Goal: Task Accomplishment & Management: Manage account settings

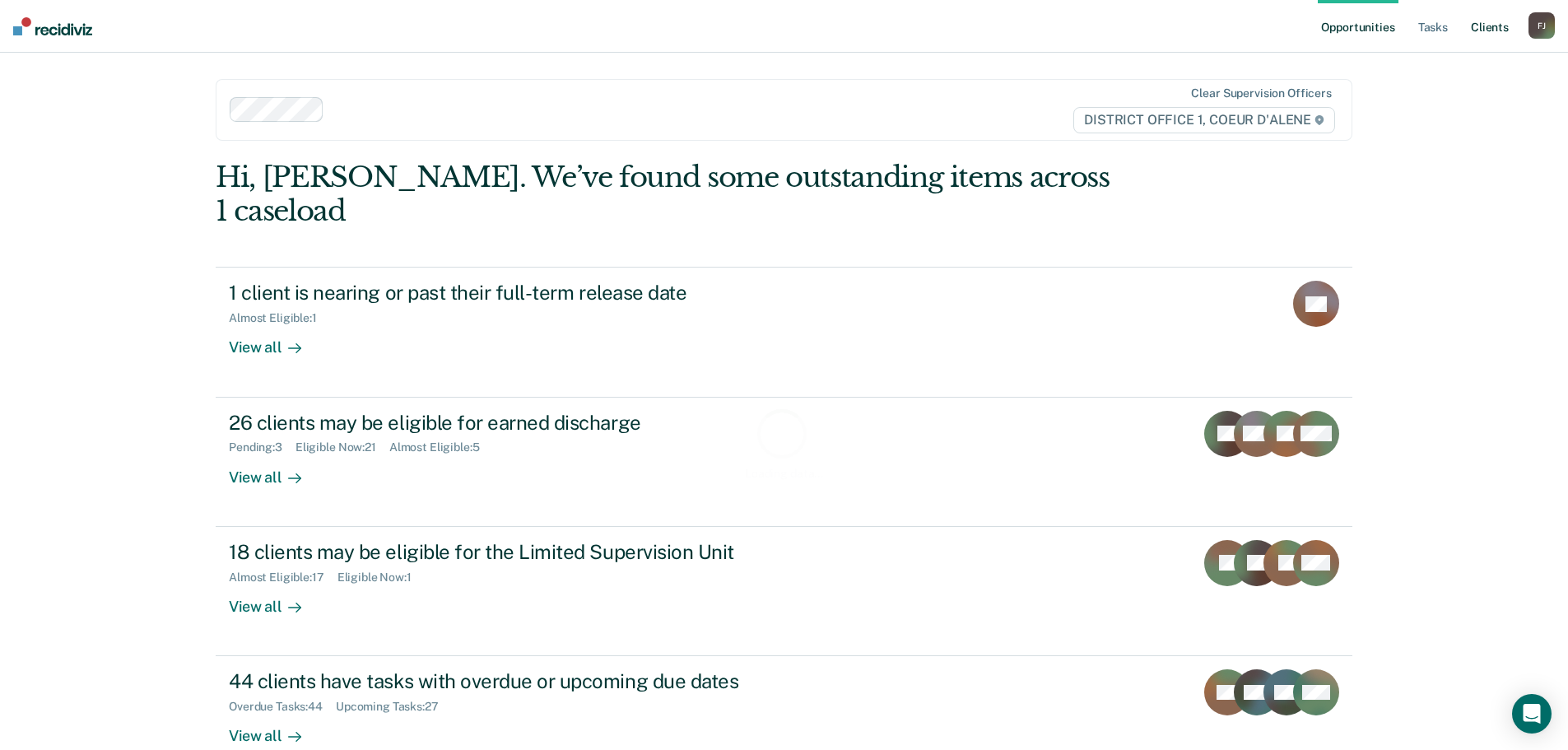
click at [1490, 28] on link "Client s" at bounding box center [1489, 26] width 44 height 53
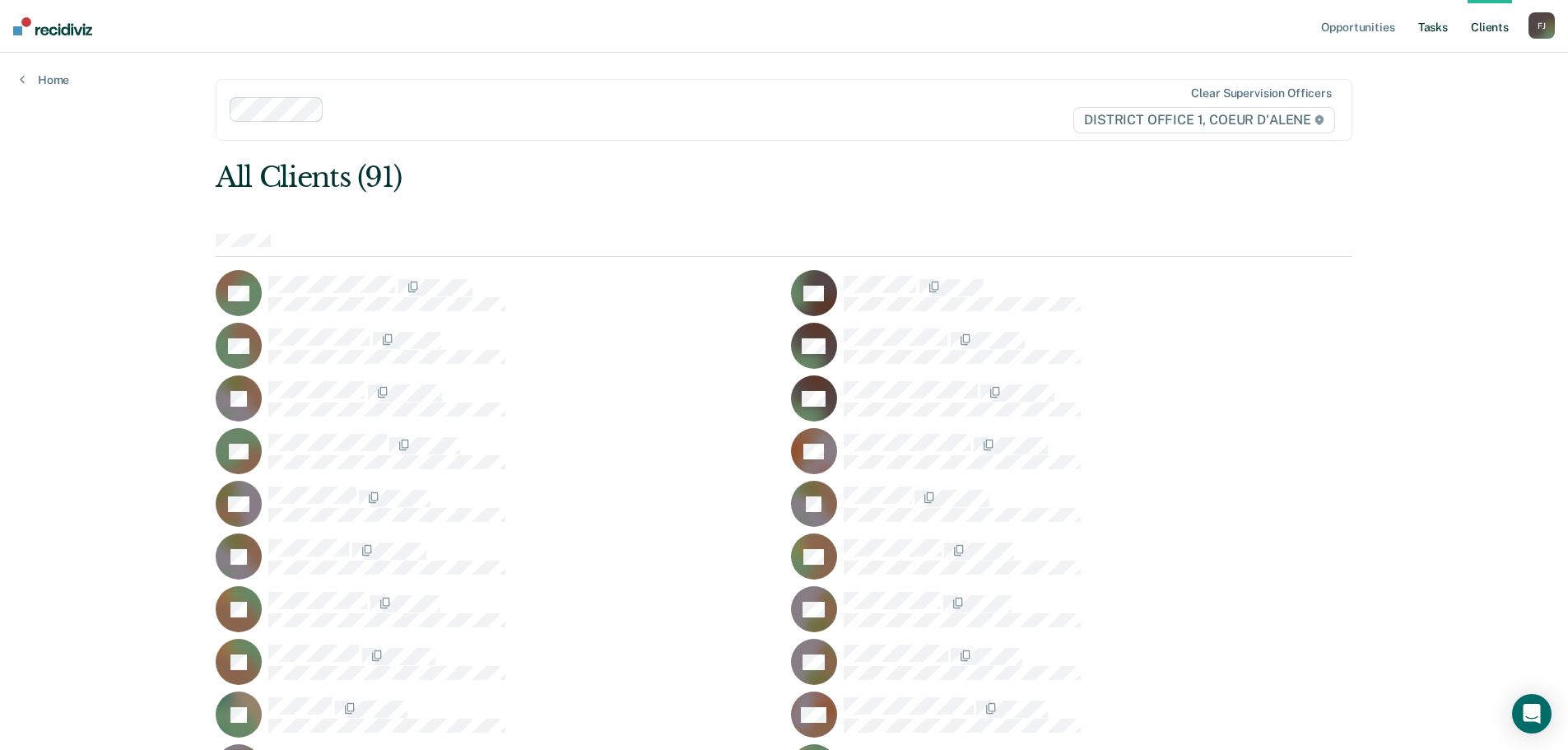
click at [1438, 34] on link "Tasks" at bounding box center [1432, 26] width 36 height 53
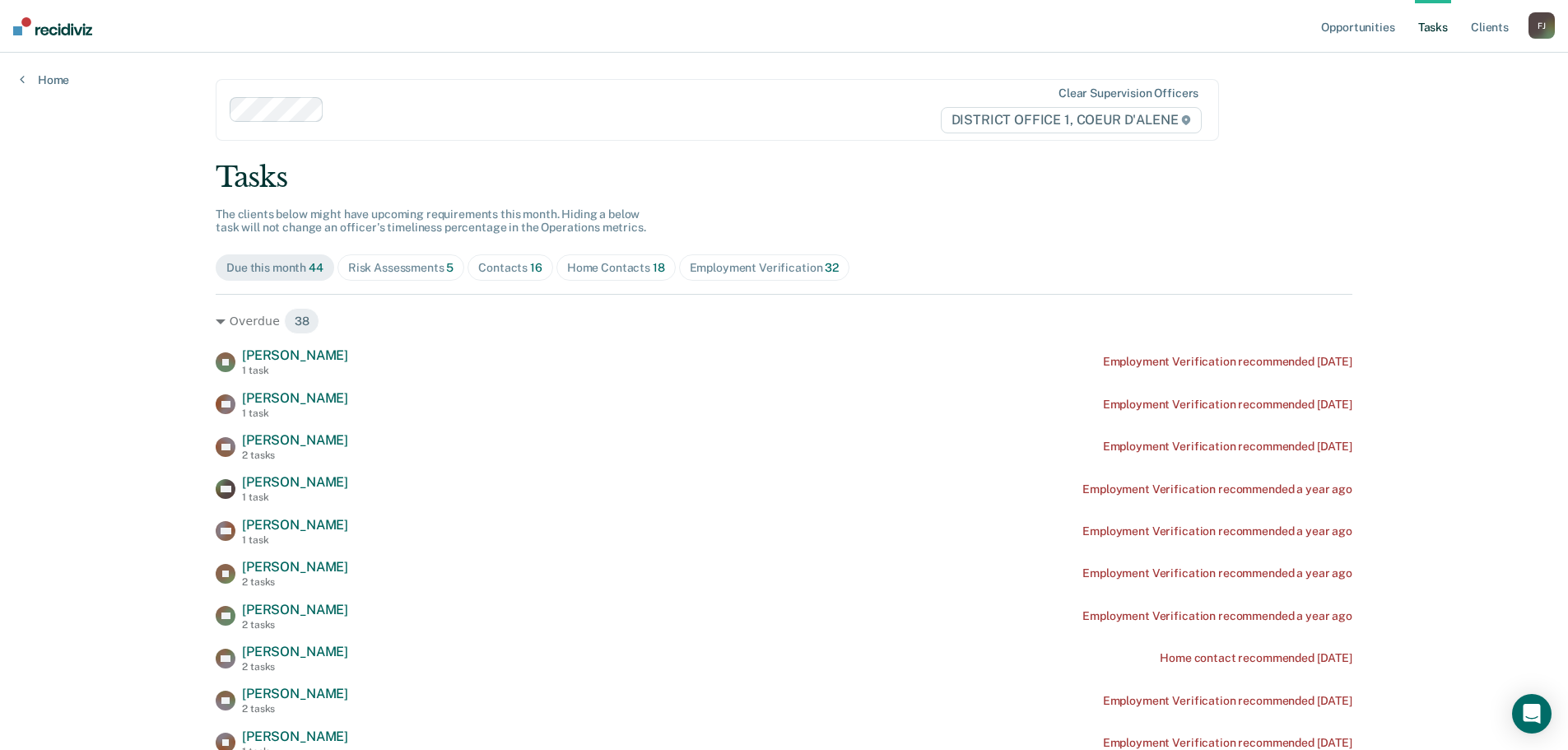
click at [511, 267] on div "Contacts 16" at bounding box center [509, 269] width 64 height 14
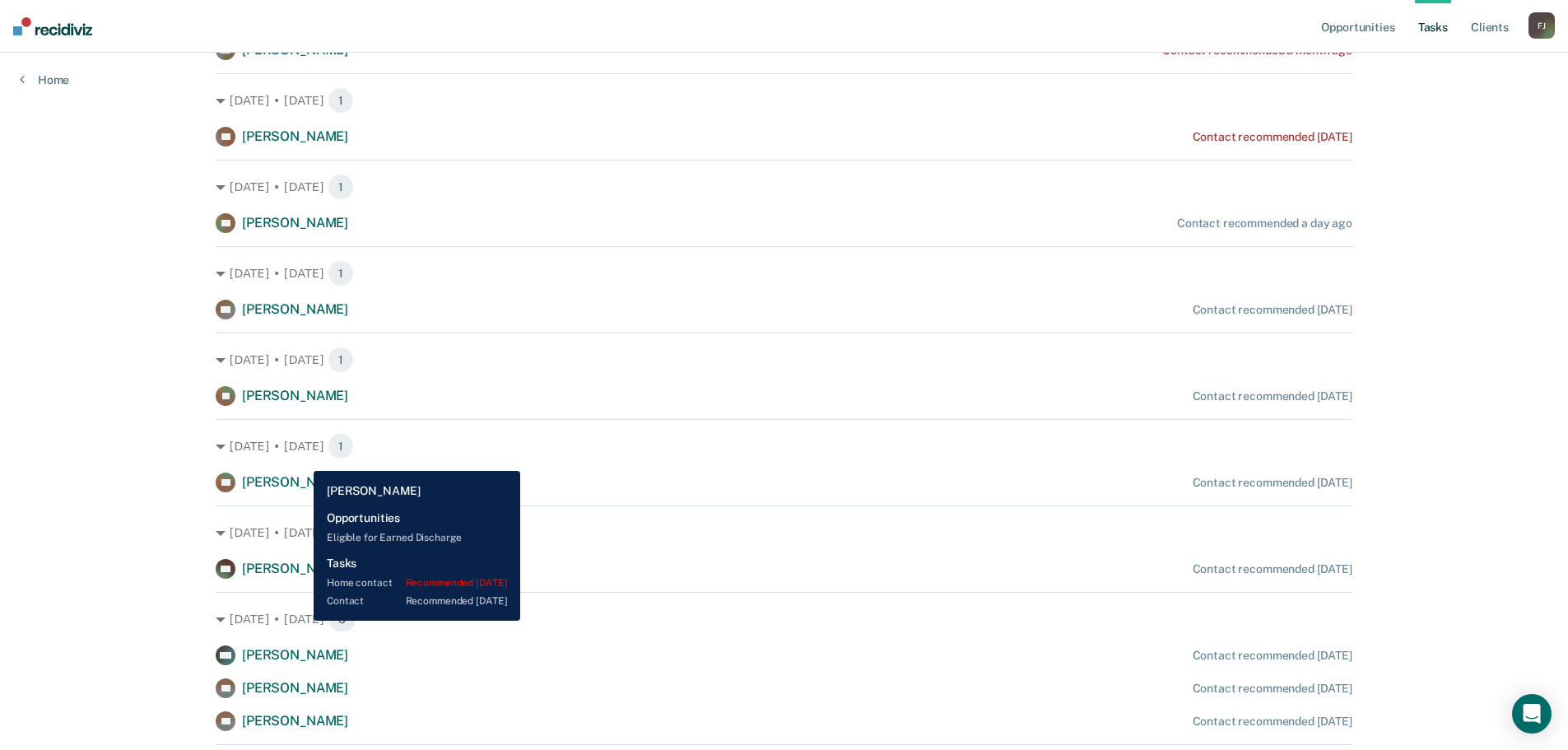
scroll to position [330, 0]
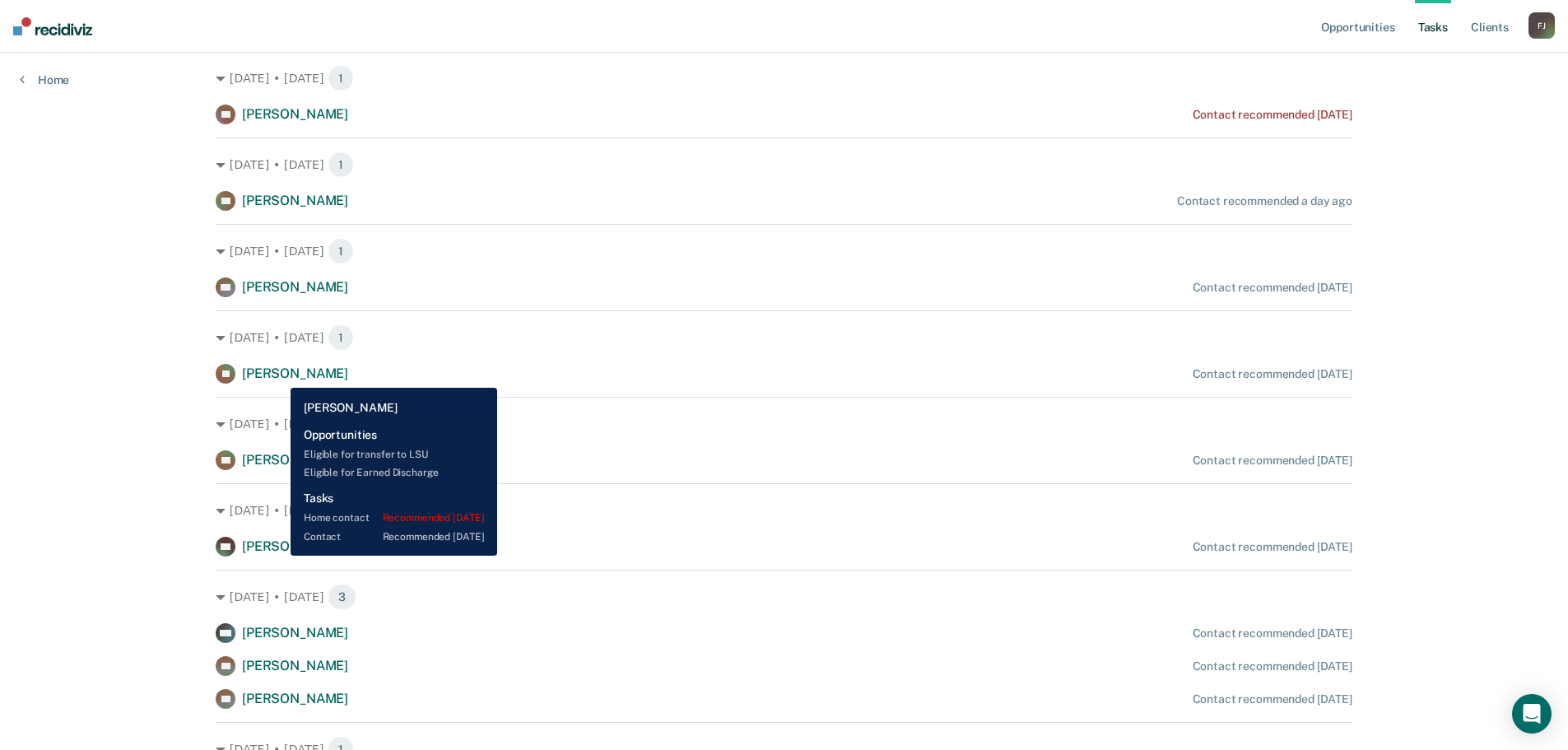
click at [278, 375] on span "[PERSON_NAME]" at bounding box center [295, 373] width 106 height 15
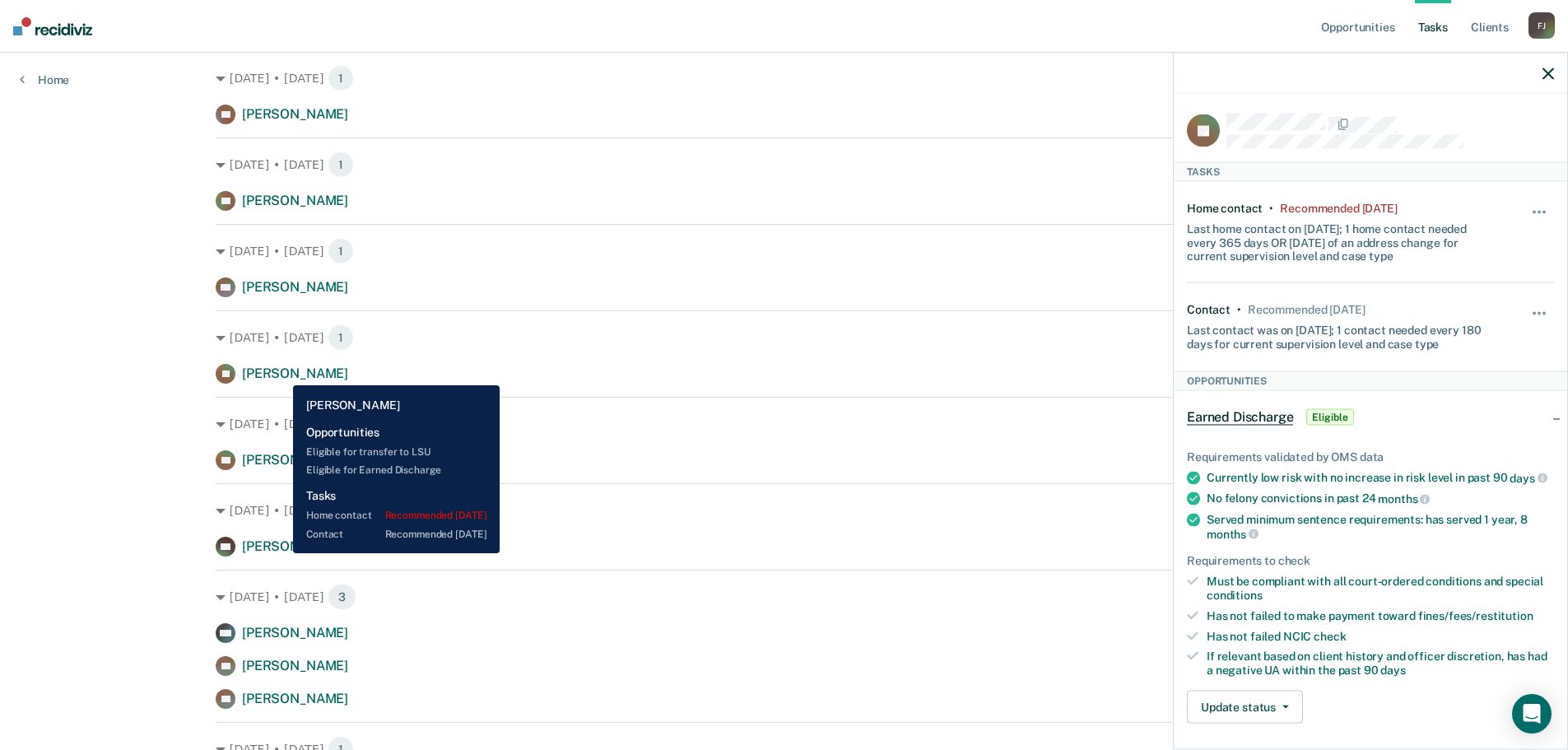
click at [281, 373] on span "[PERSON_NAME]" at bounding box center [295, 373] width 106 height 15
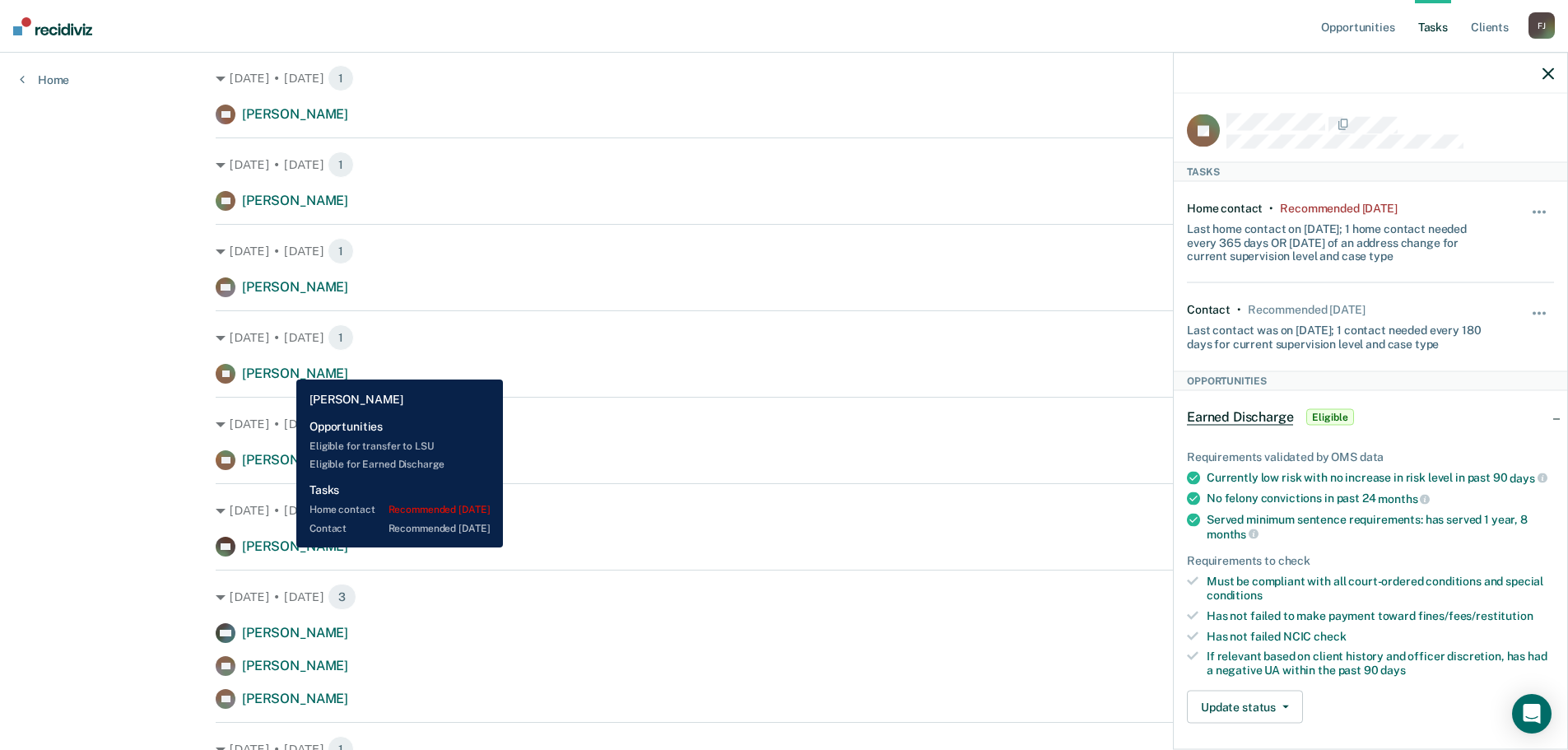
click at [284, 367] on span "[PERSON_NAME]" at bounding box center [295, 373] width 106 height 15
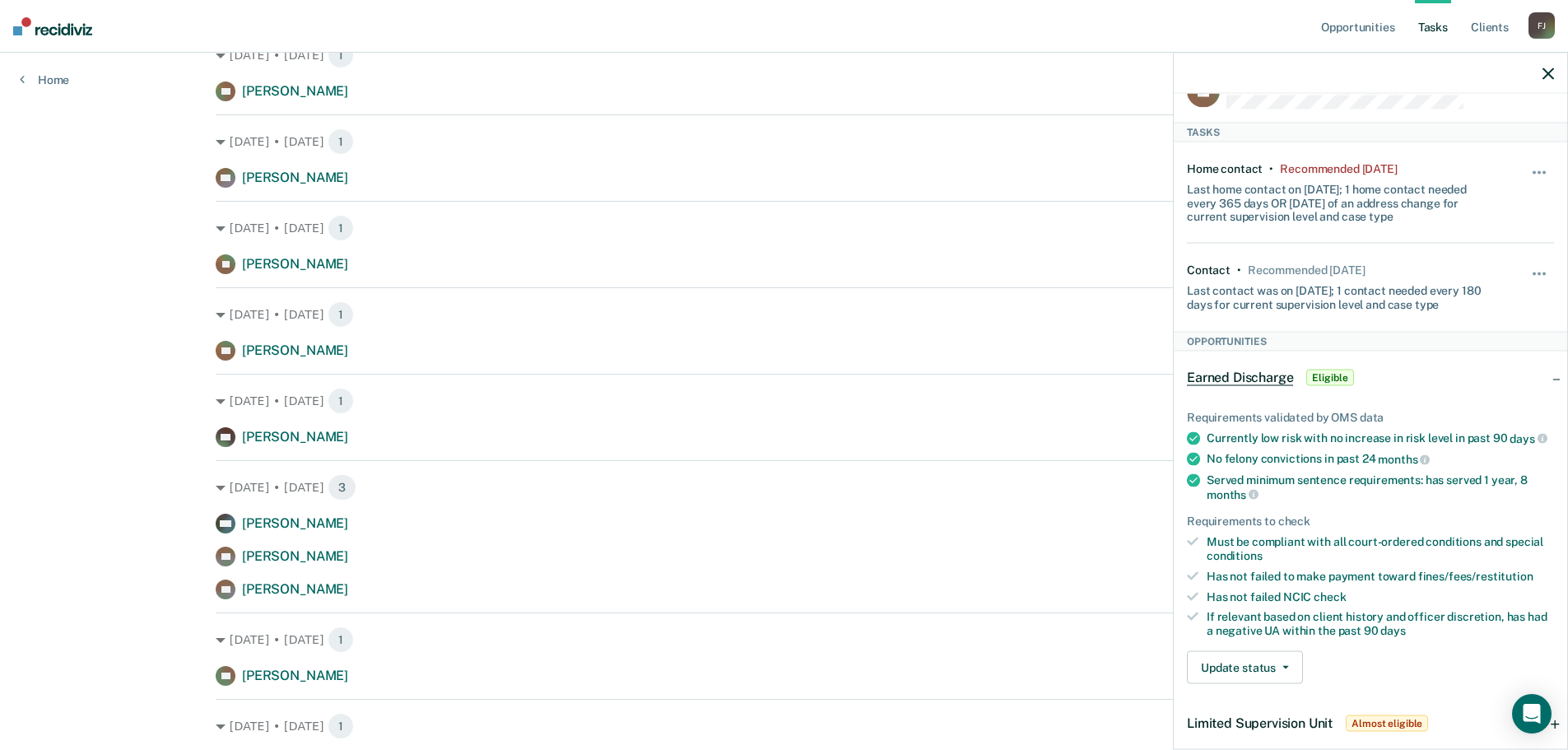
scroll to position [0, 0]
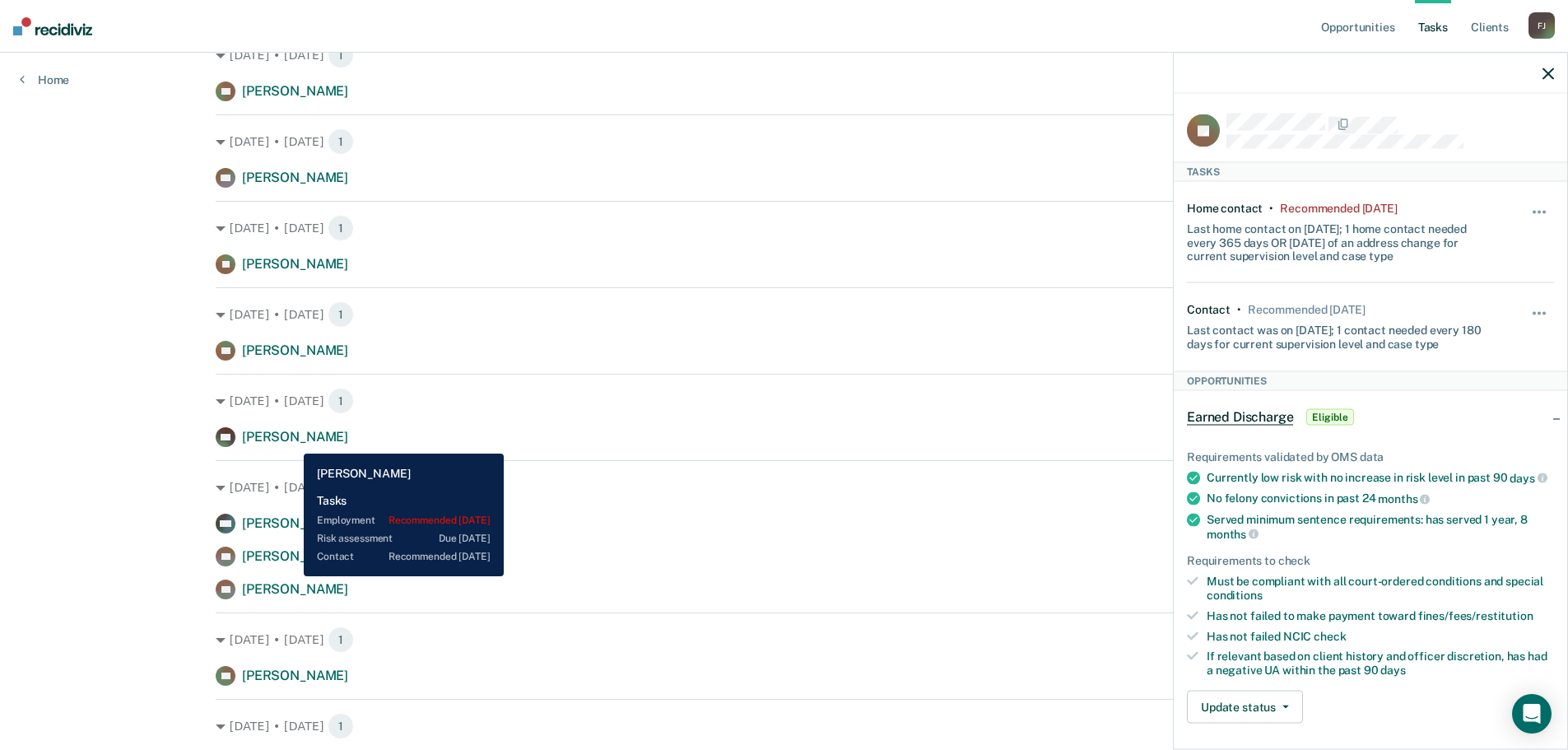
click at [291, 441] on span "[PERSON_NAME]" at bounding box center [295, 437] width 106 height 15
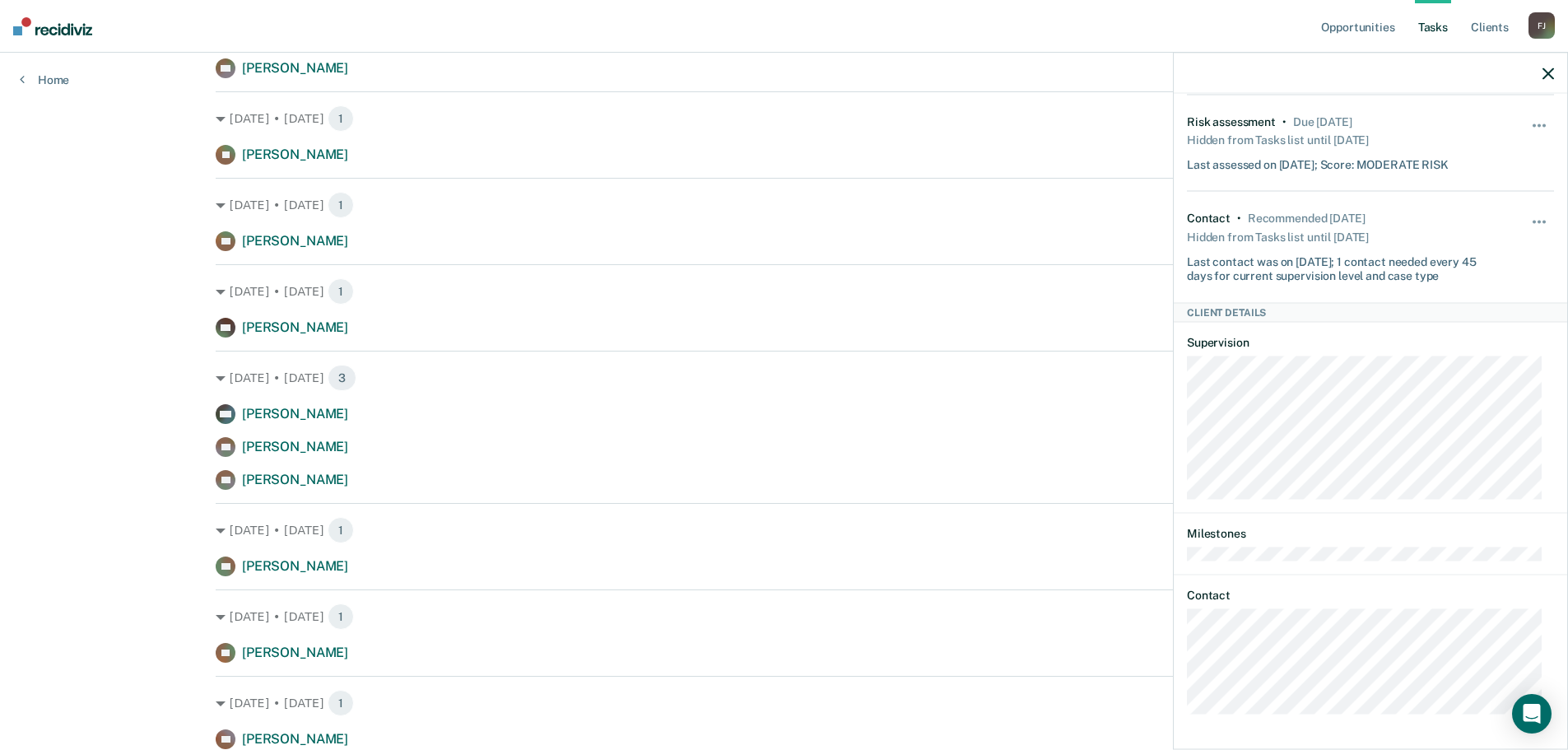
scroll to position [549, 0]
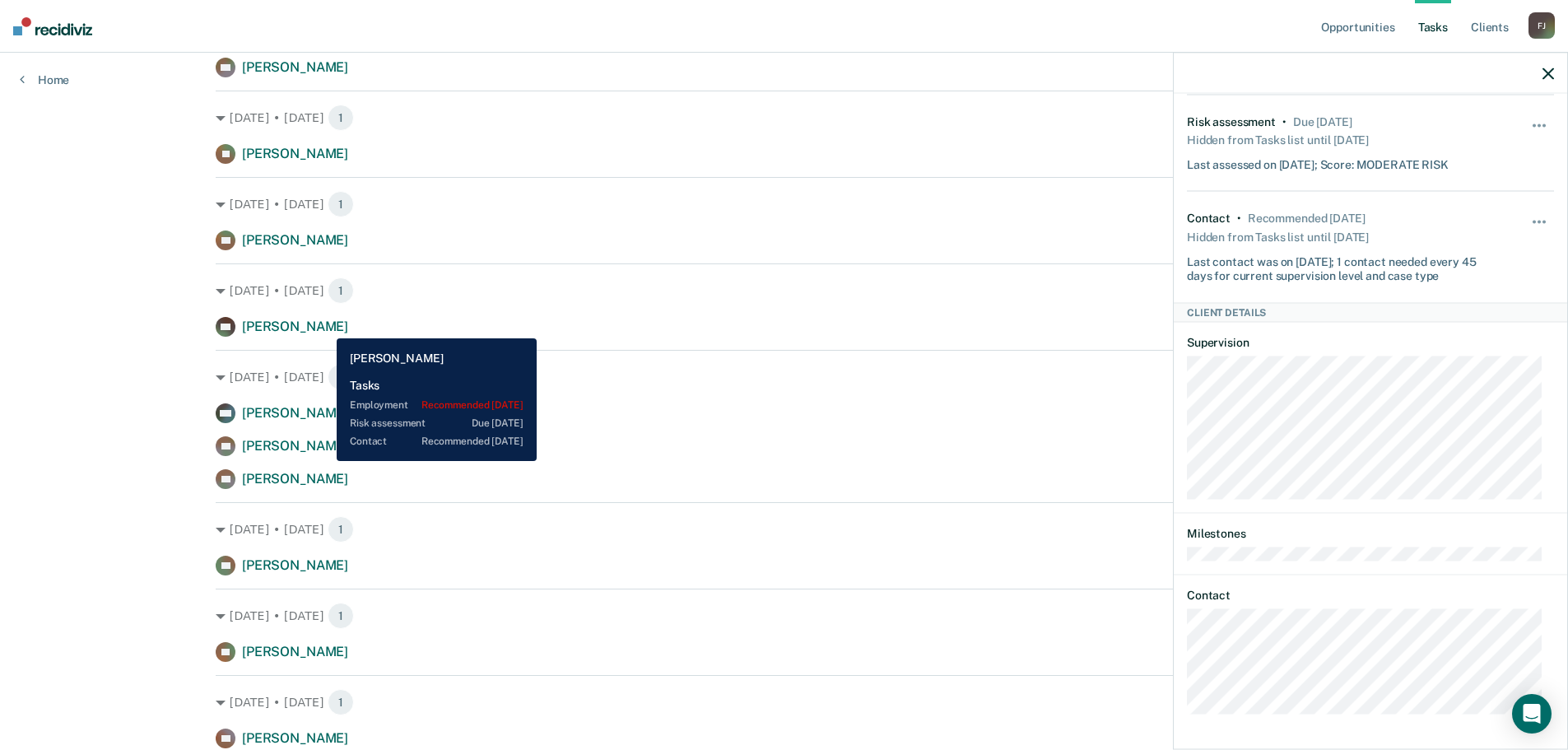
click at [324, 326] on span "[PERSON_NAME]" at bounding box center [295, 326] width 106 height 15
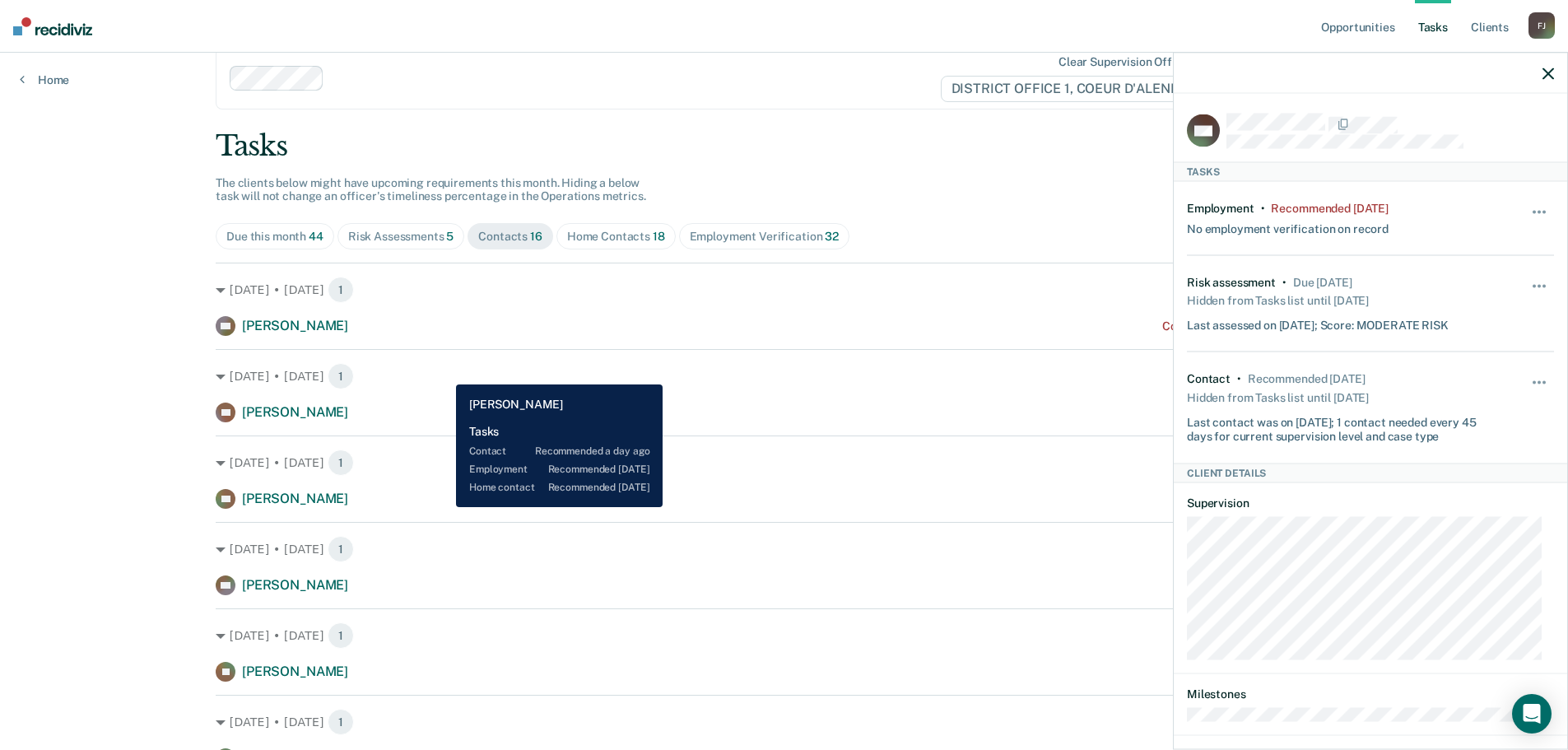
scroll to position [0, 0]
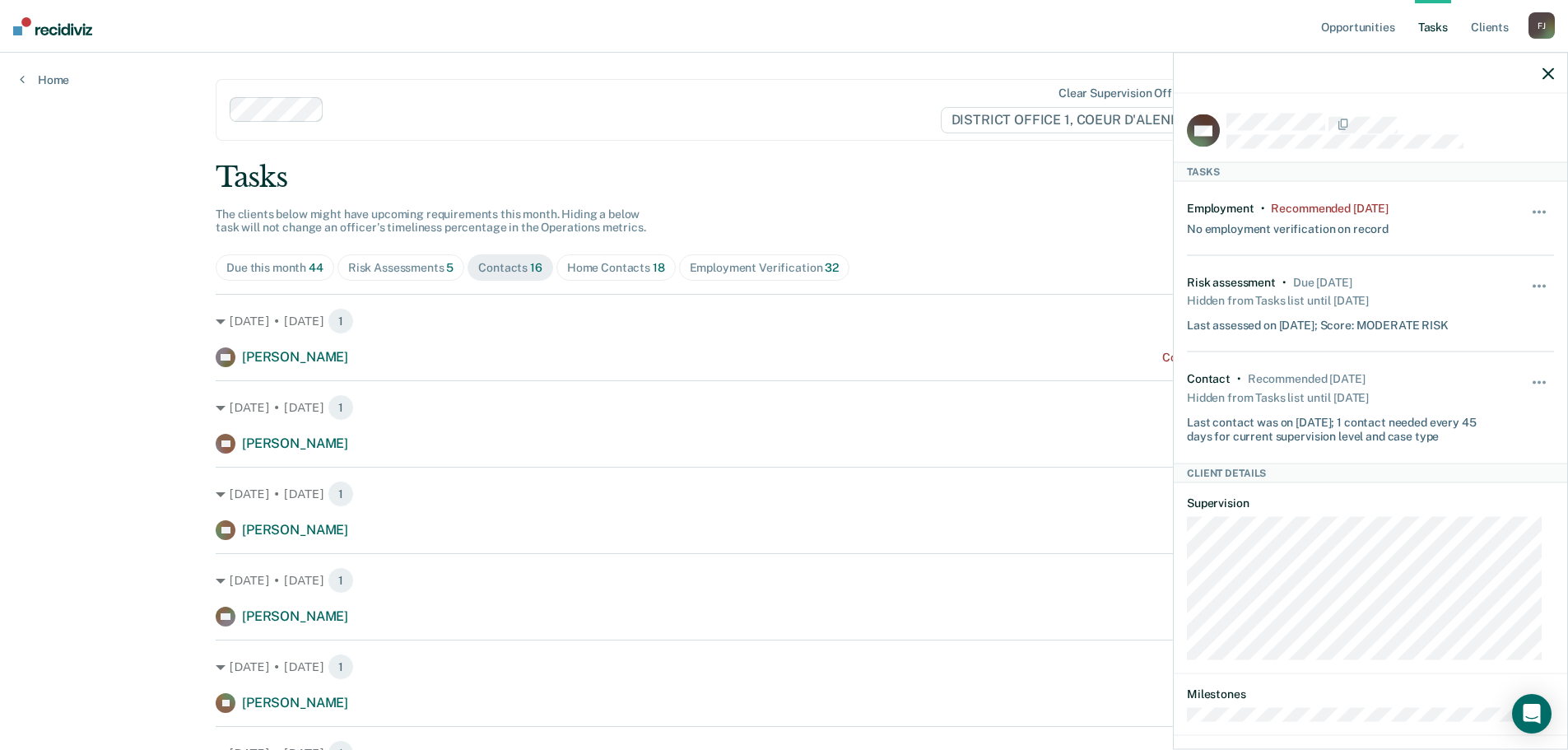
click at [601, 264] on div "Home Contacts 18" at bounding box center [615, 269] width 98 height 14
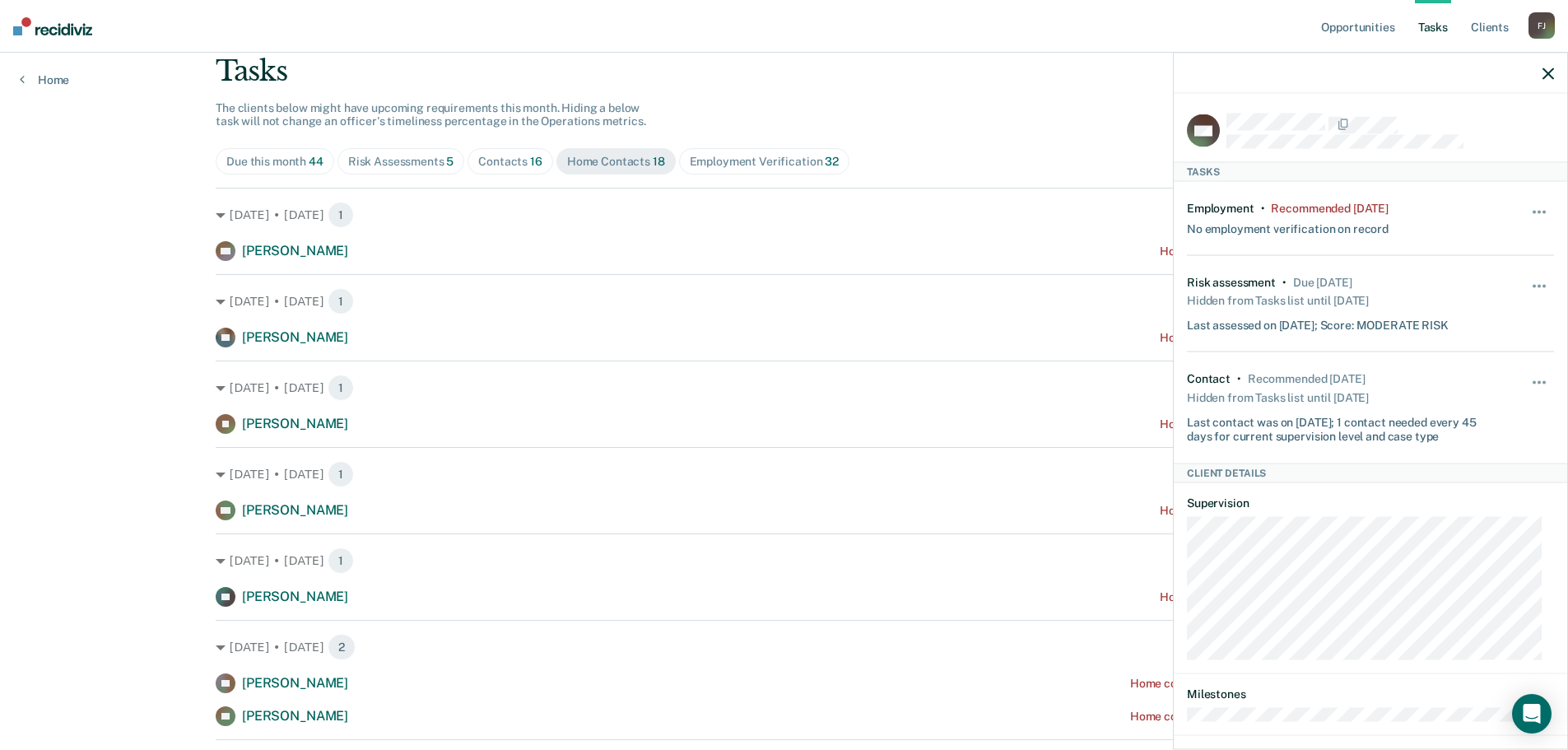
scroll to position [110, 0]
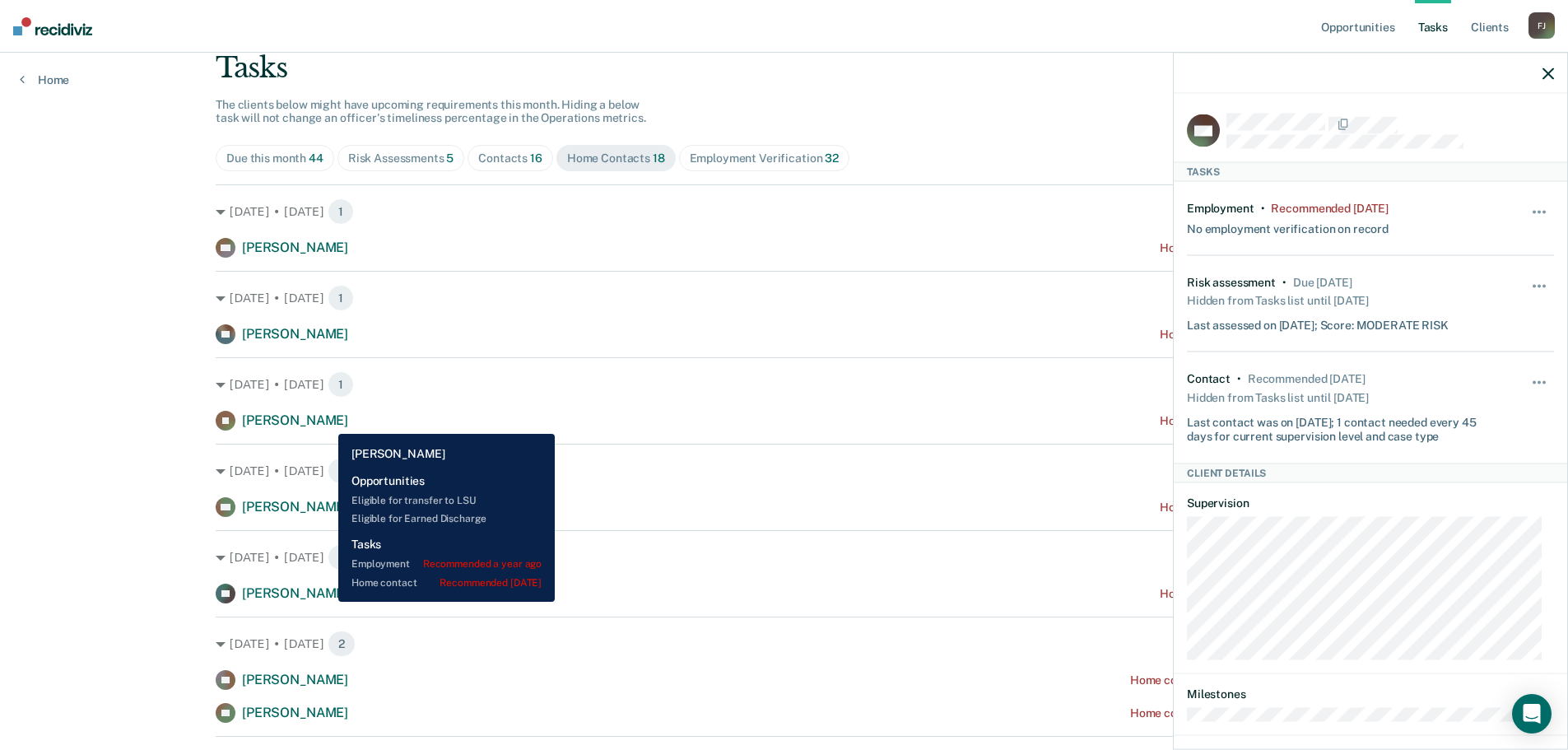
click at [326, 421] on span "[PERSON_NAME]" at bounding box center [295, 419] width 106 height 15
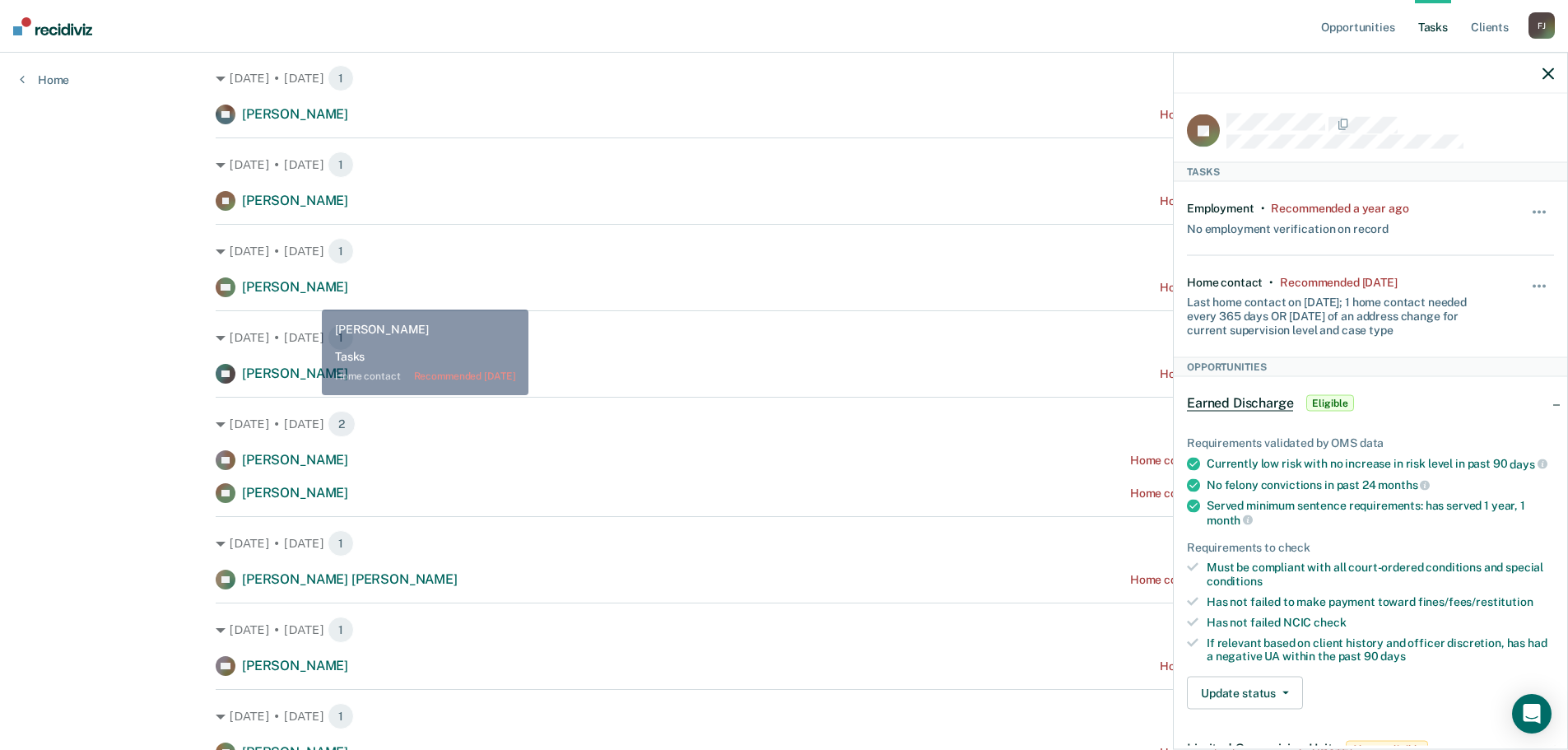
scroll to position [384, 0]
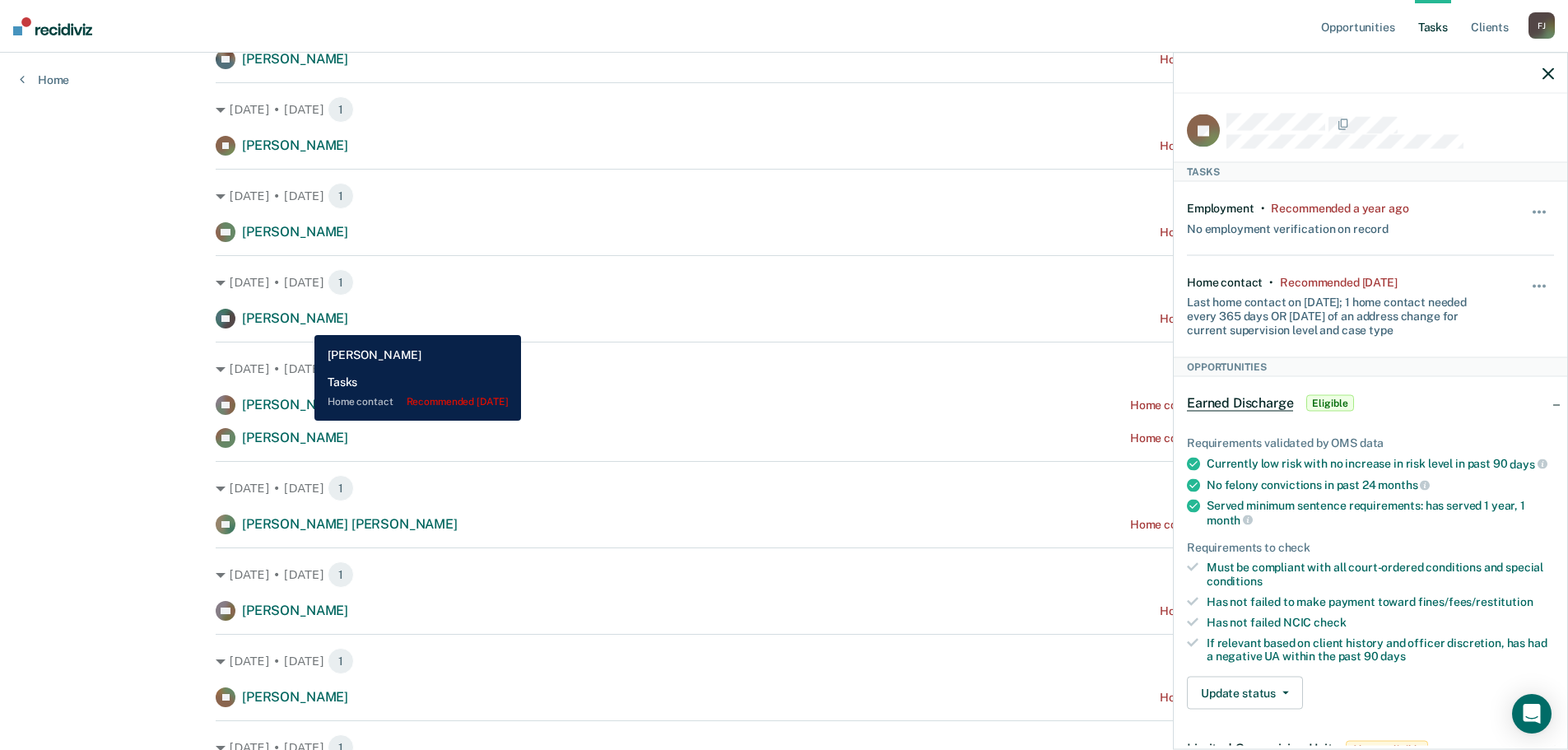
click at [302, 322] on span "[PERSON_NAME]" at bounding box center [295, 318] width 106 height 15
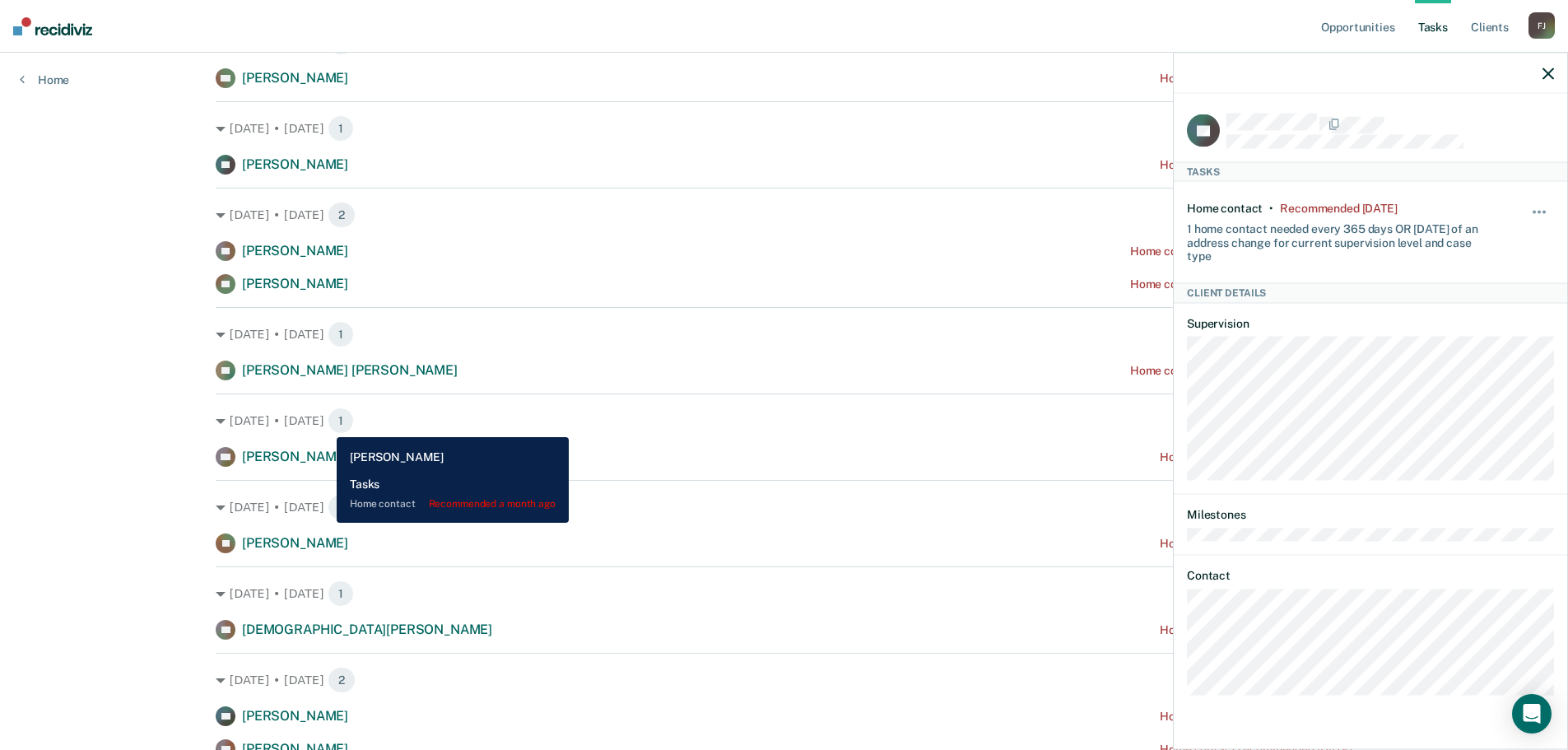
scroll to position [549, 0]
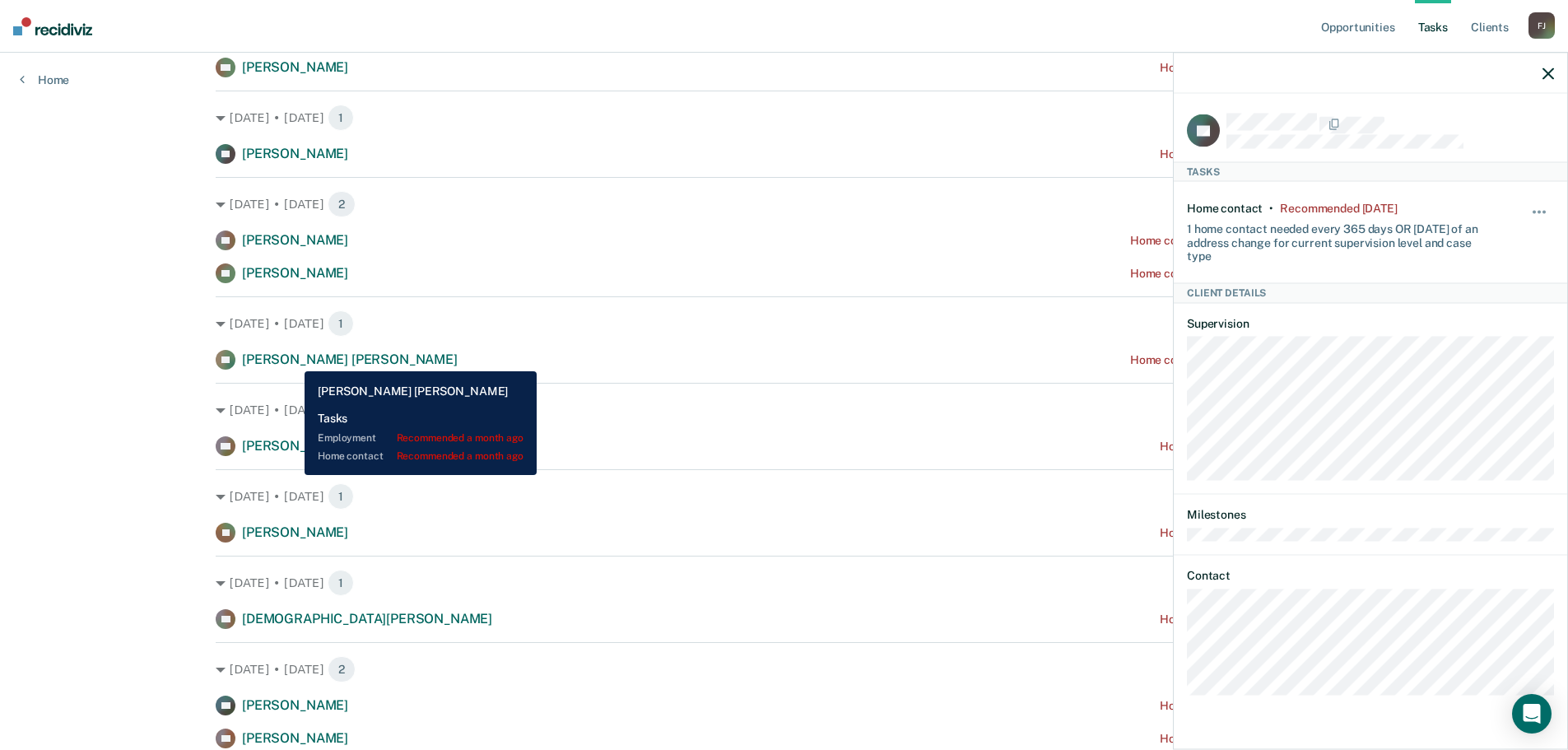
click at [292, 359] on span "[PERSON_NAME] [PERSON_NAME]" at bounding box center [349, 358] width 216 height 15
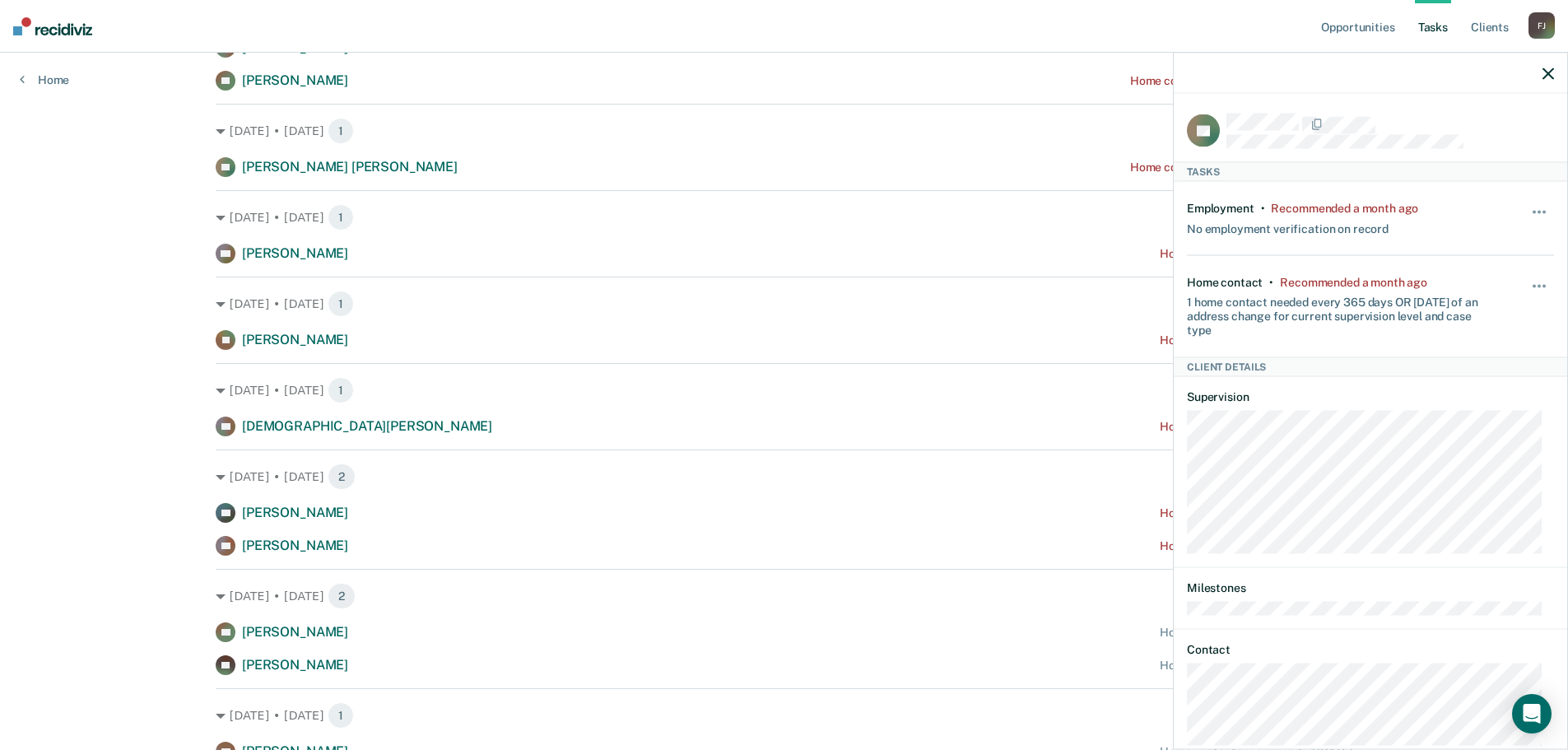
scroll to position [714, 0]
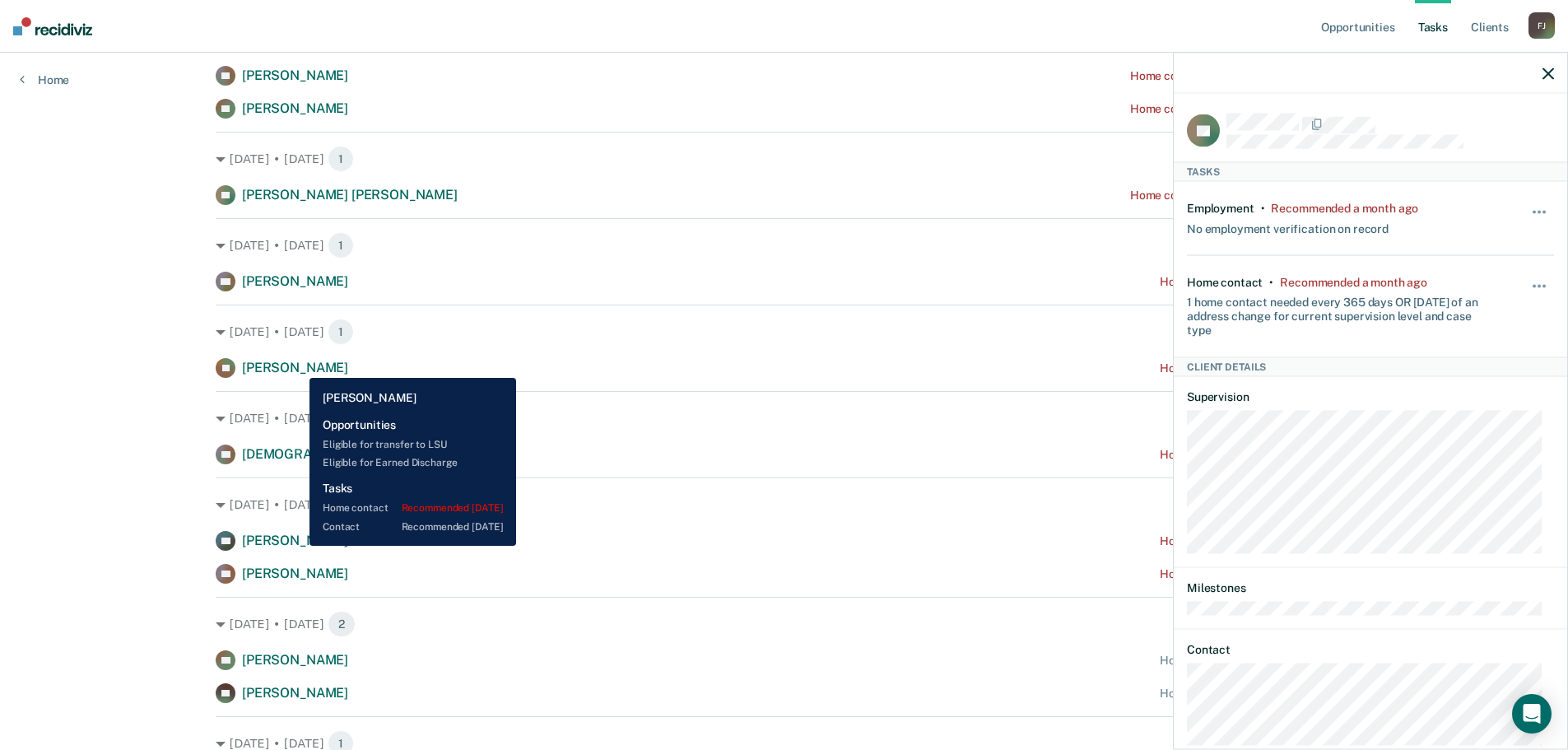
click at [297, 366] on span "[PERSON_NAME]" at bounding box center [295, 367] width 106 height 15
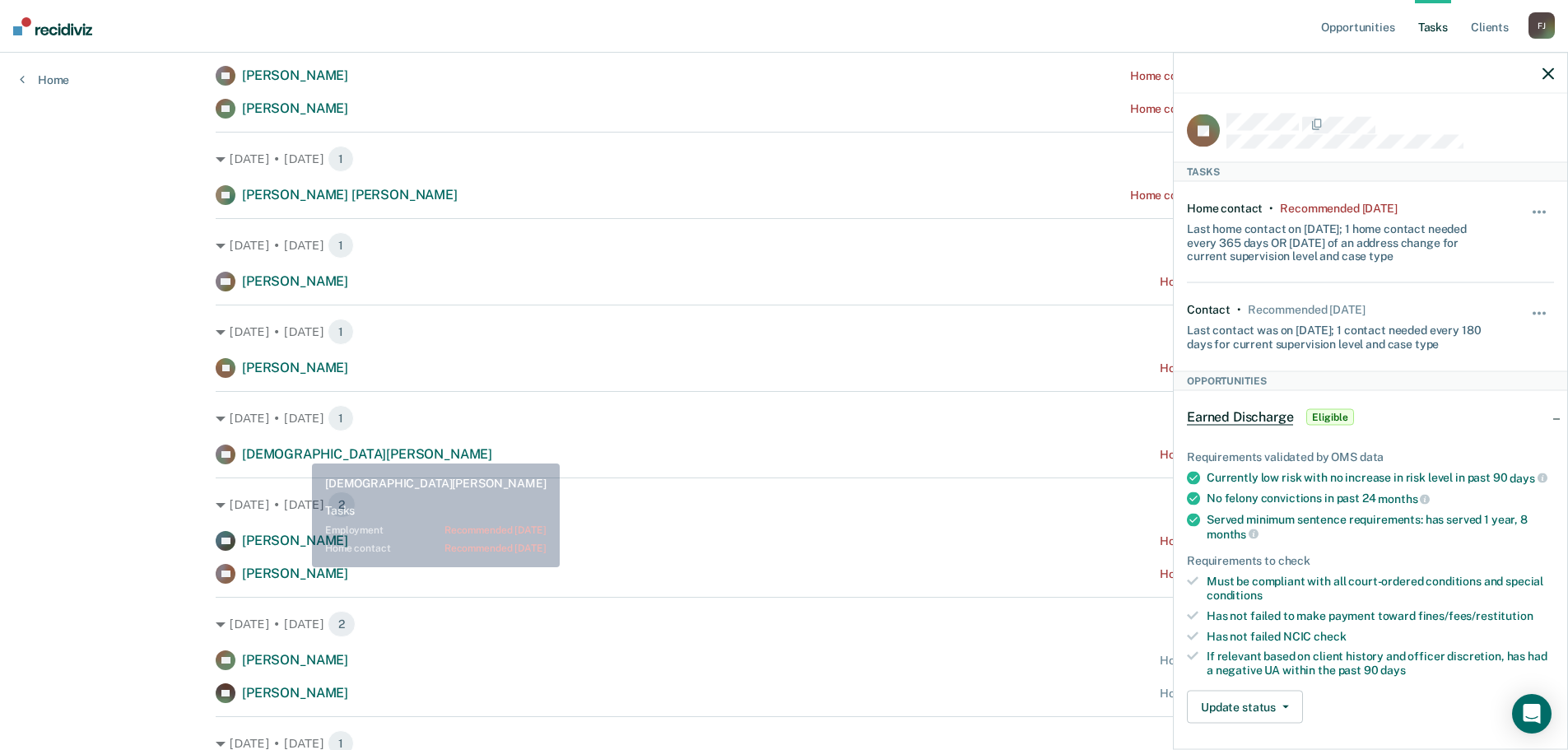
click at [298, 454] on span "[DEMOGRAPHIC_DATA][PERSON_NAME]" at bounding box center [366, 454] width 251 height 15
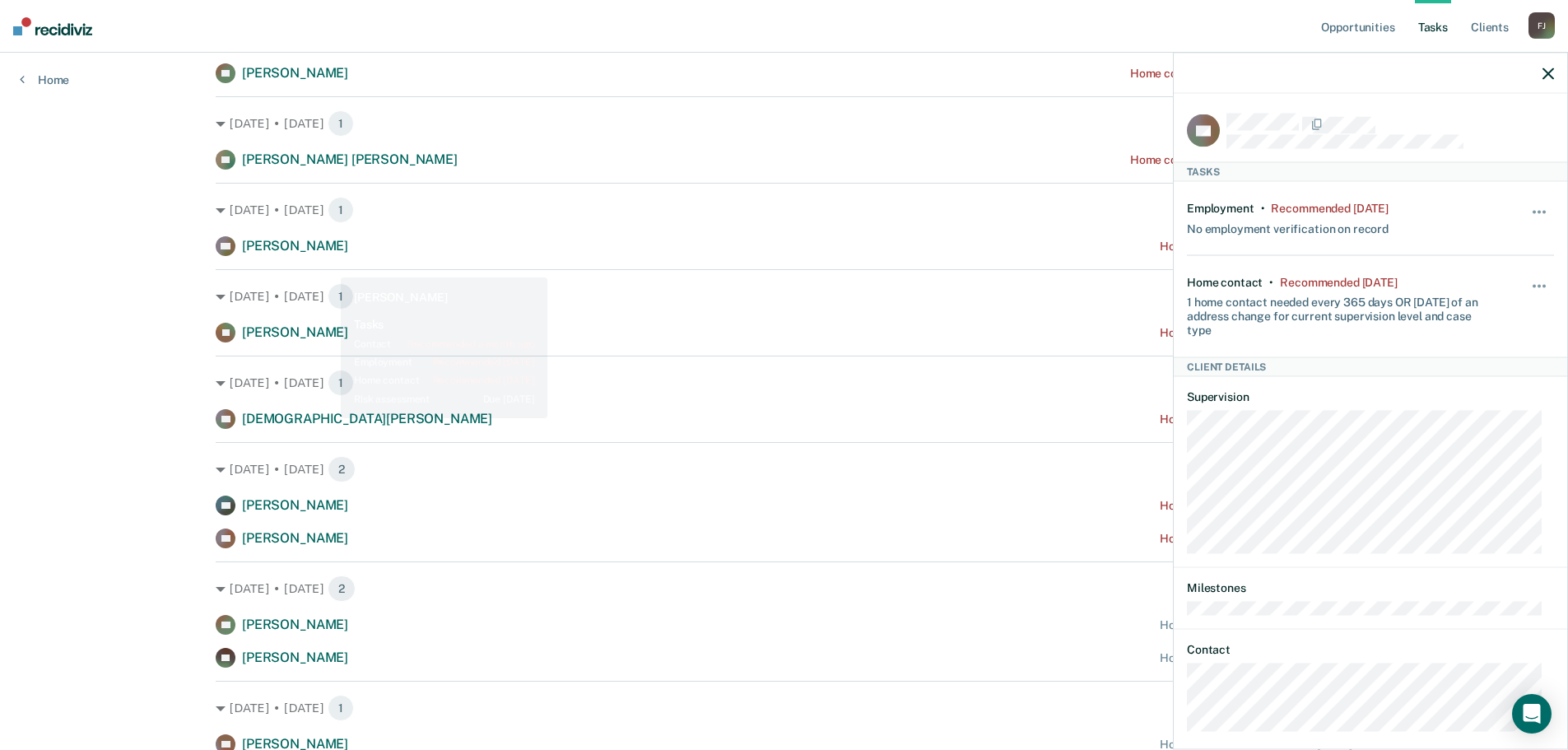
scroll to position [768, 0]
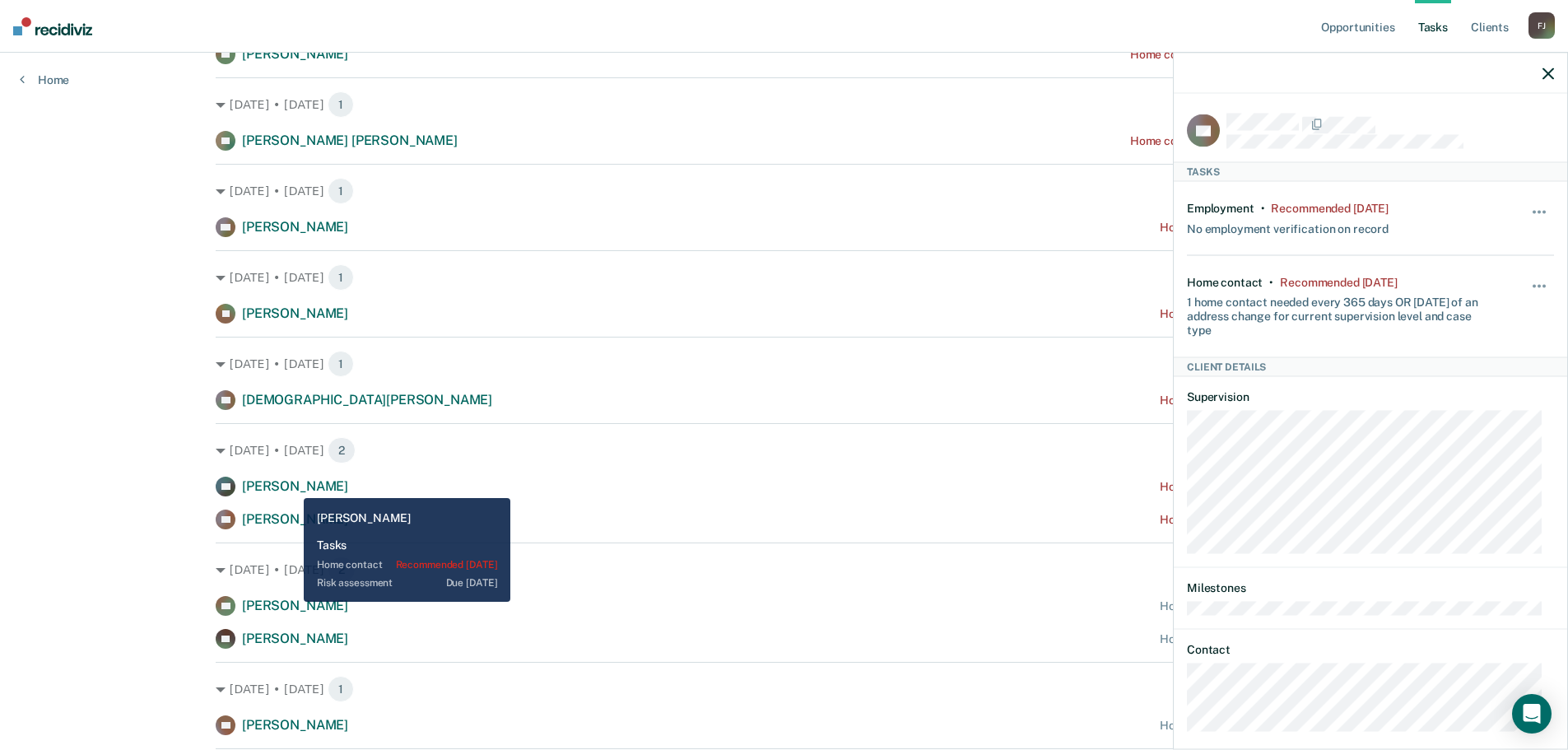
click at [291, 486] on span "[PERSON_NAME]" at bounding box center [295, 485] width 106 height 15
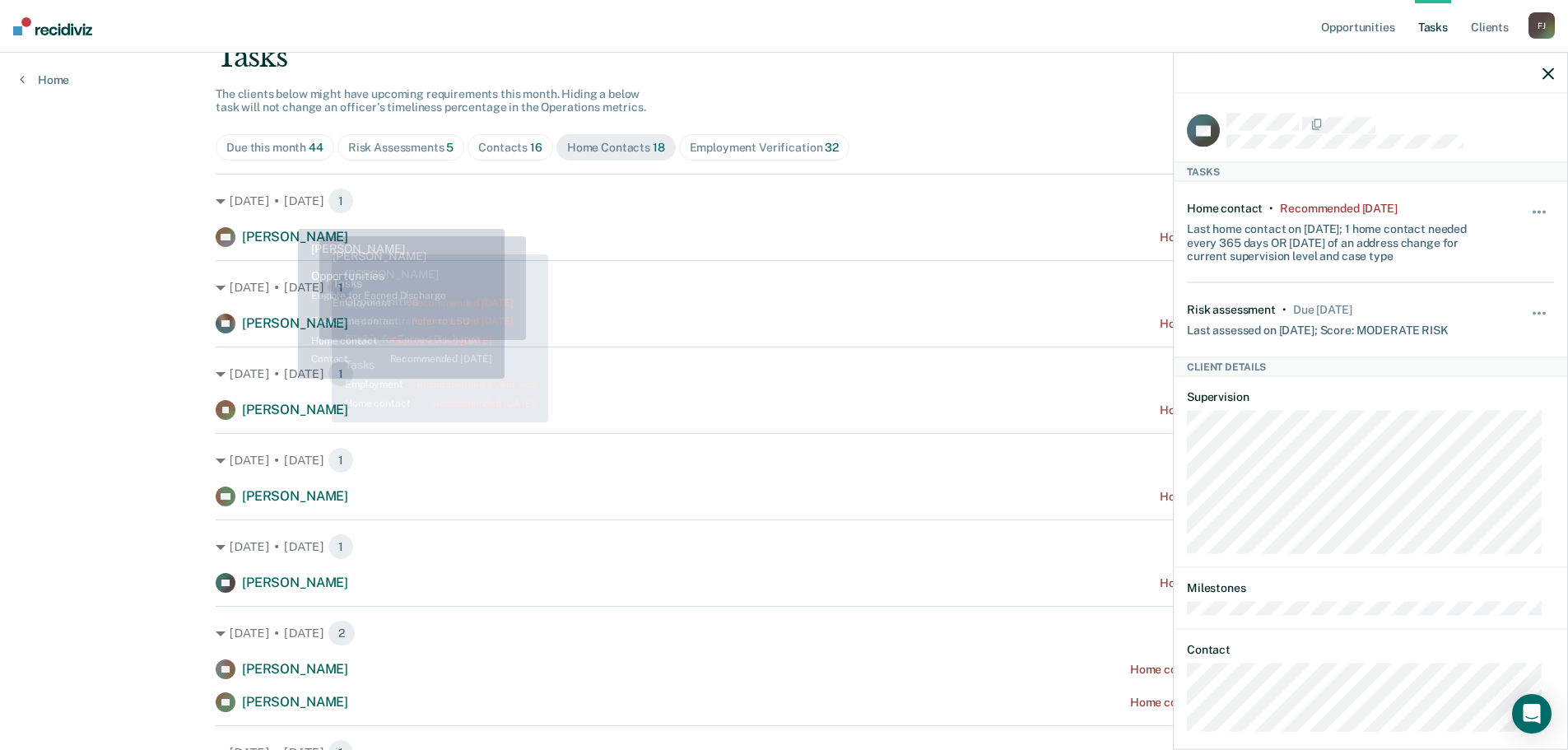
scroll to position [110, 0]
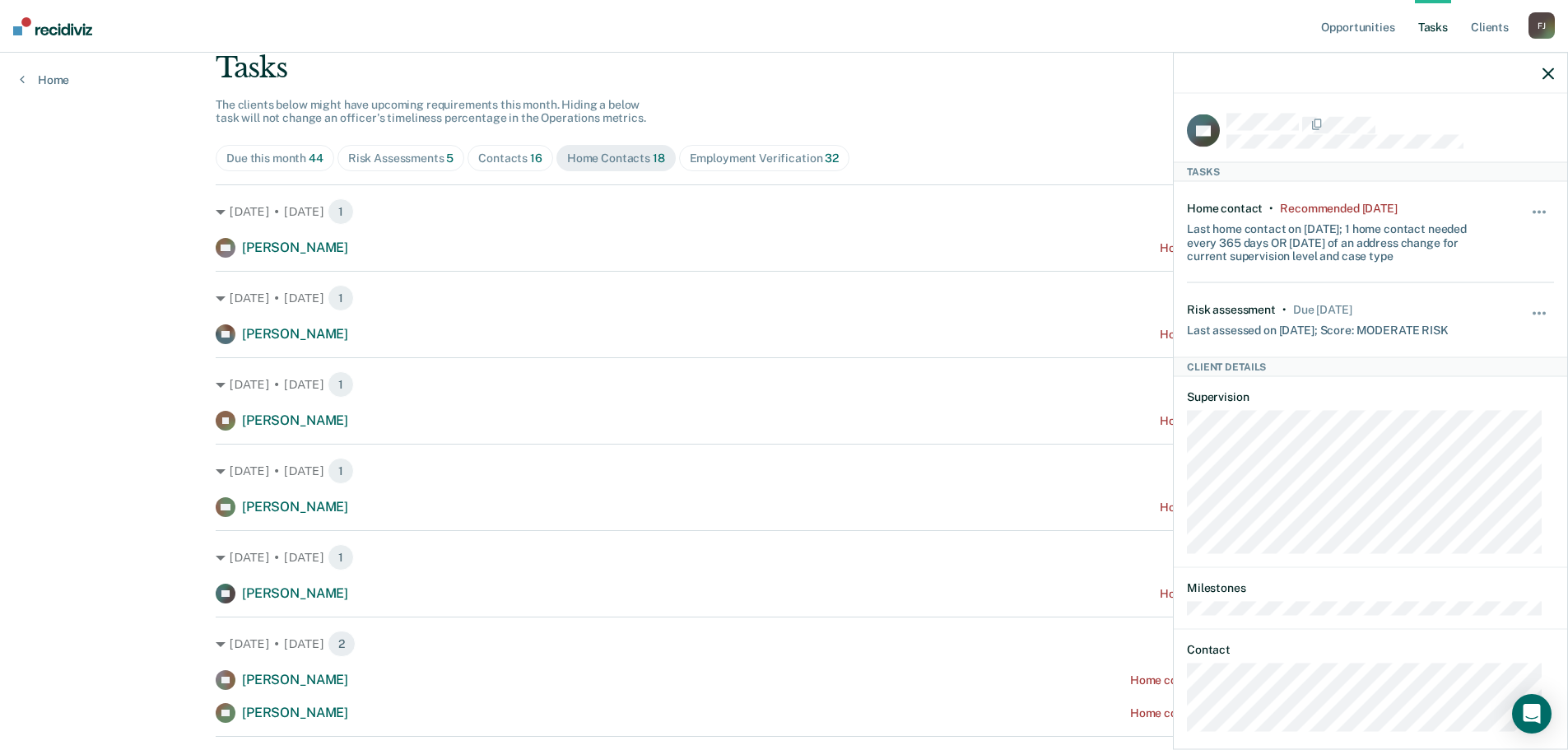
click at [1552, 73] on icon "button" at bounding box center [1548, 73] width 12 height 12
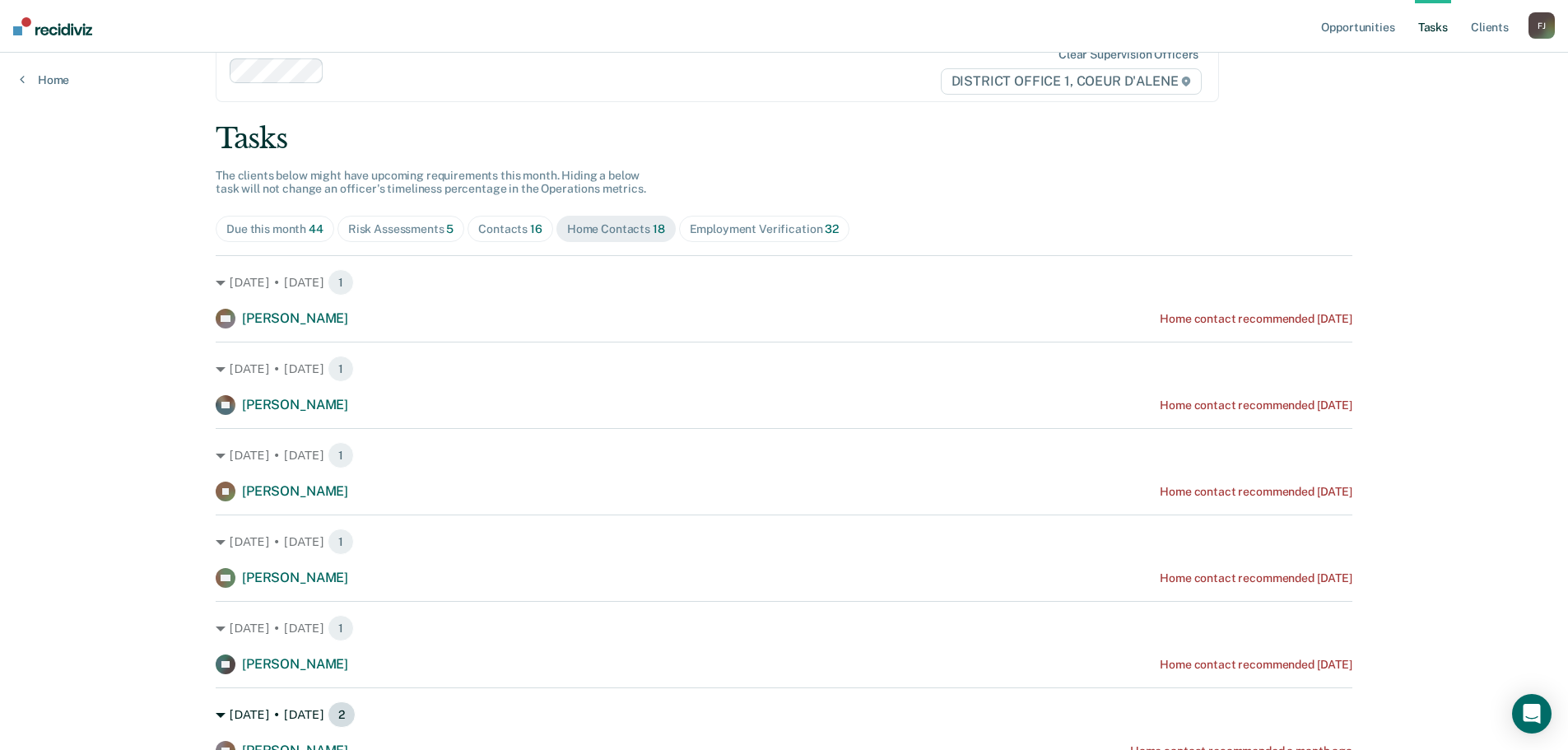
scroll to position [5, 0]
